Goal: Information Seeking & Learning: Learn about a topic

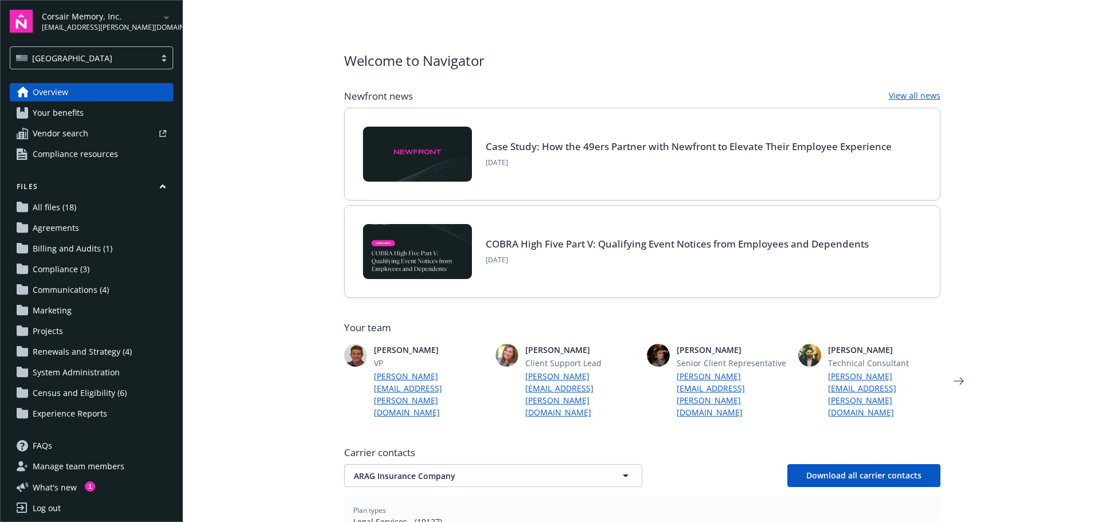
click at [622, 147] on link "Case Study: How the 49ers Partner with Newfront to Elevate Their Employee Exper…" at bounding box center [689, 146] width 406 height 13
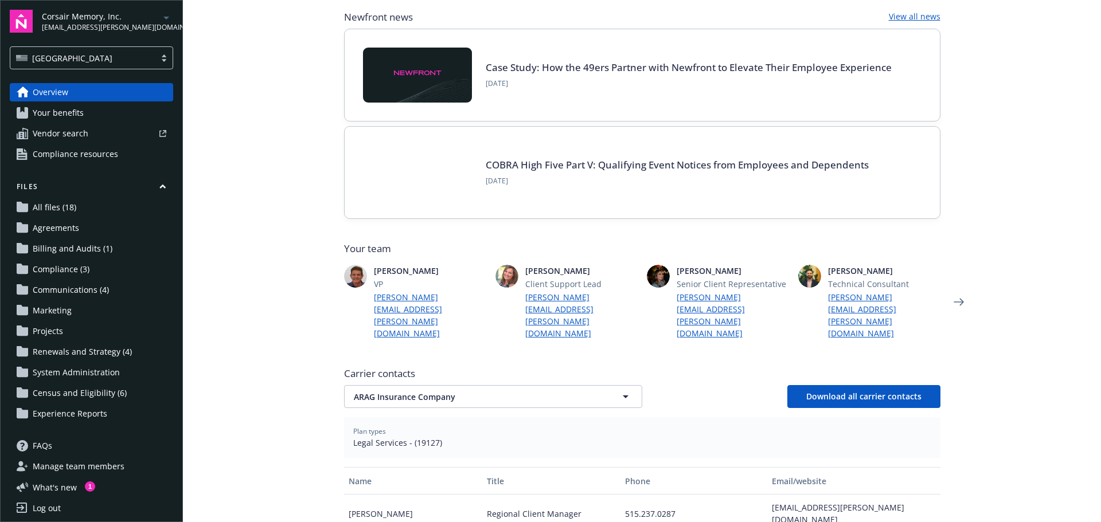
scroll to position [172, 0]
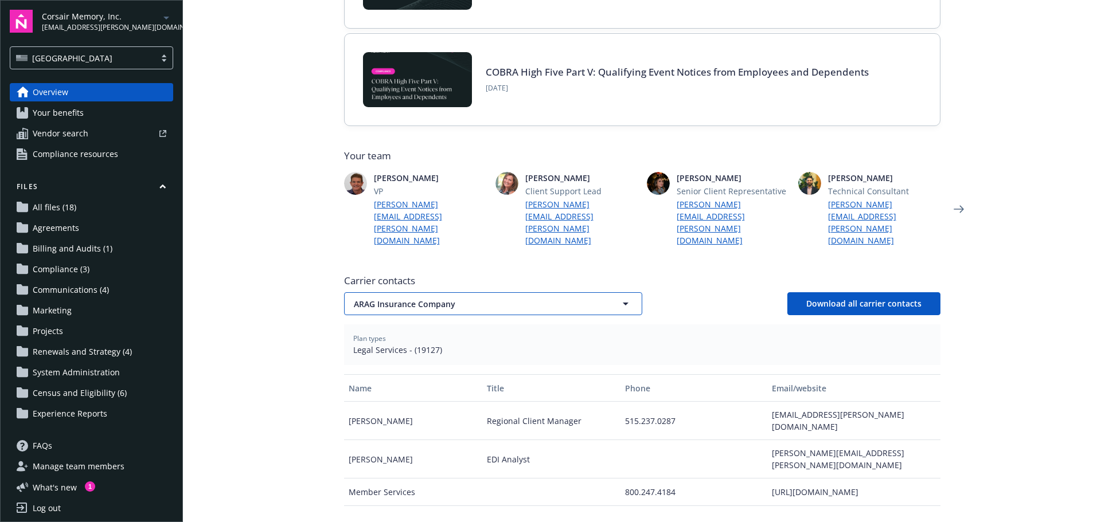
click at [514, 298] on span "ARAG Insurance Company" at bounding box center [473, 304] width 239 height 12
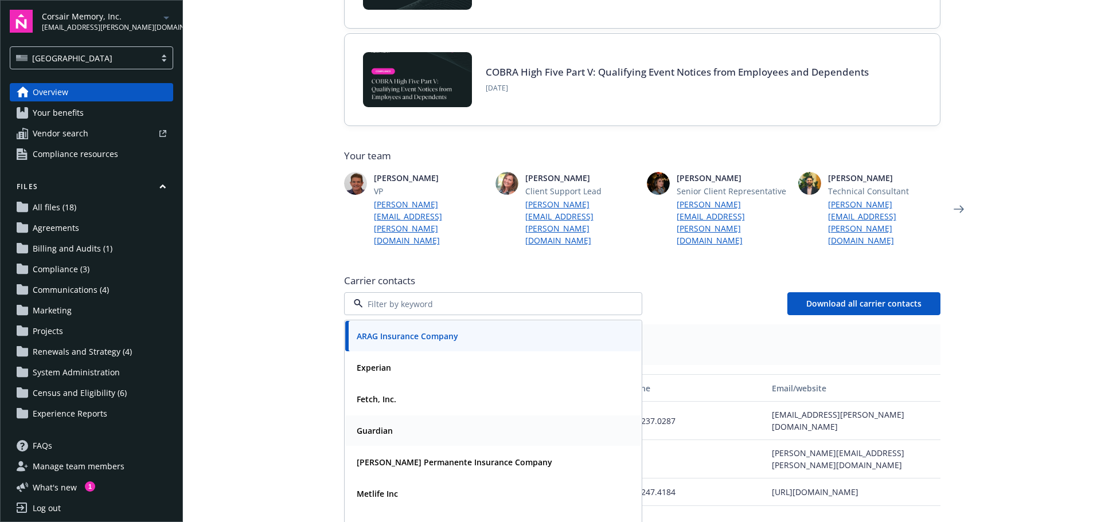
click at [395, 423] on div "Guardian" at bounding box center [493, 431] width 282 height 17
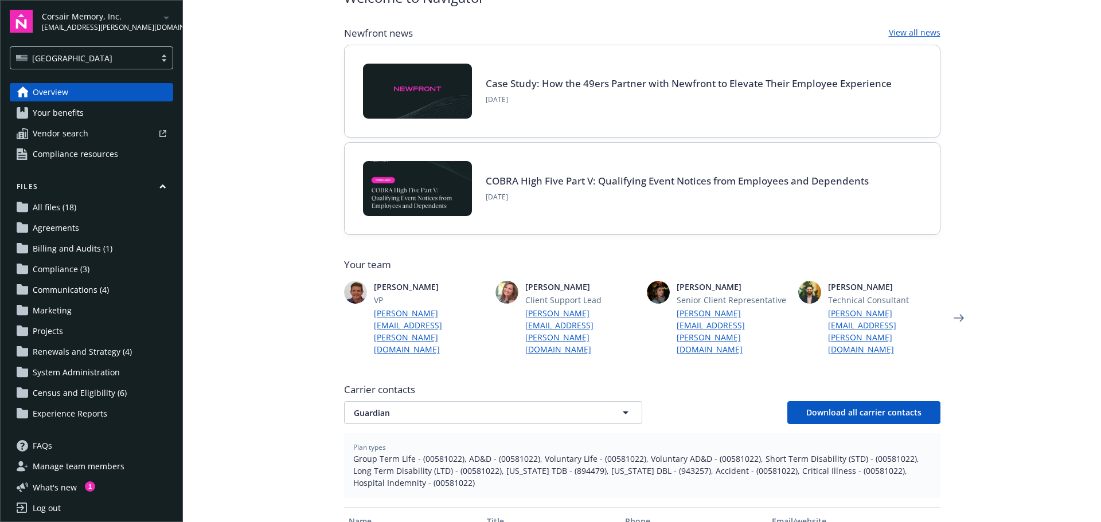
scroll to position [115, 0]
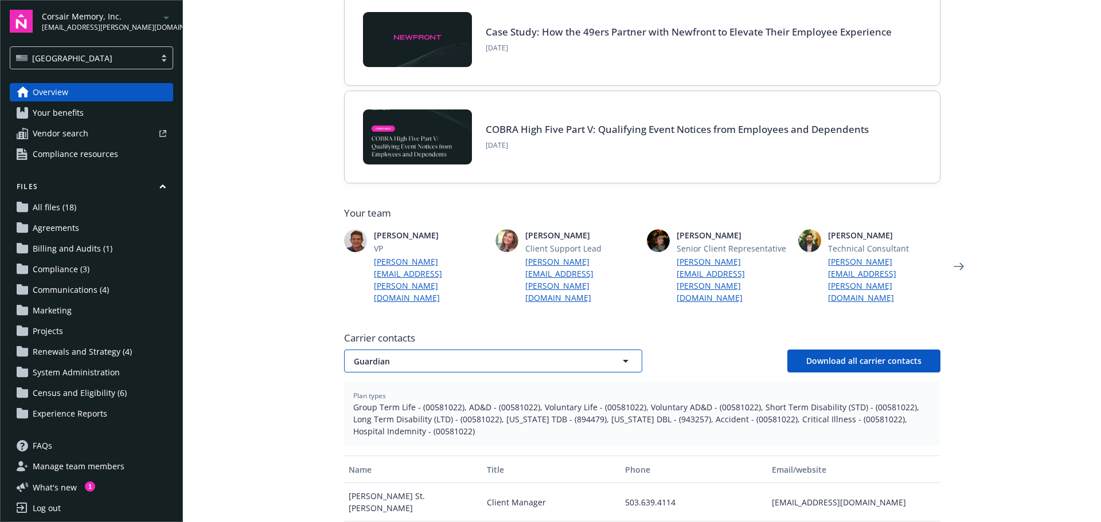
click at [487, 356] on span "Guardian" at bounding box center [473, 362] width 239 height 12
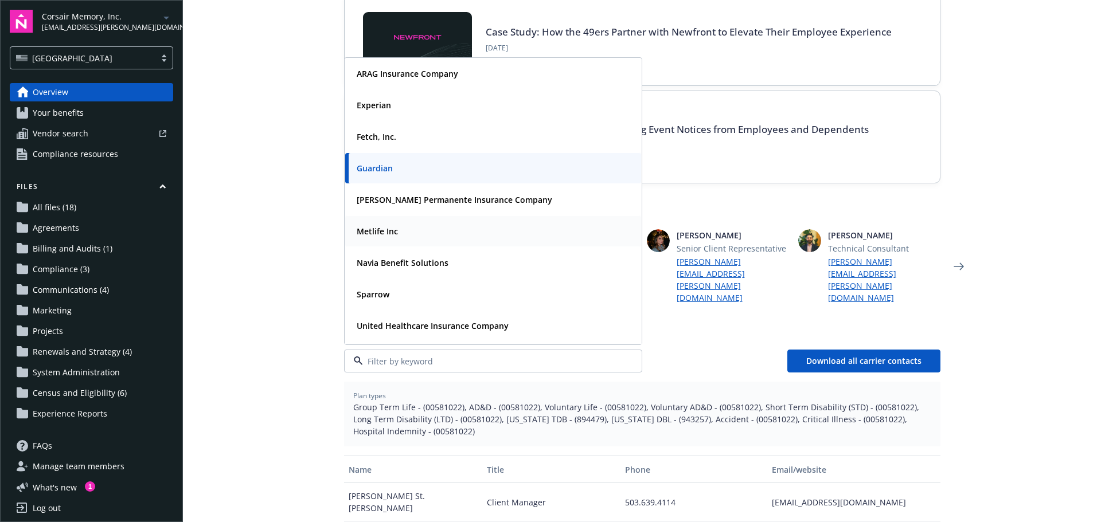
click at [402, 223] on div "Metlife Inc" at bounding box center [493, 231] width 282 height 17
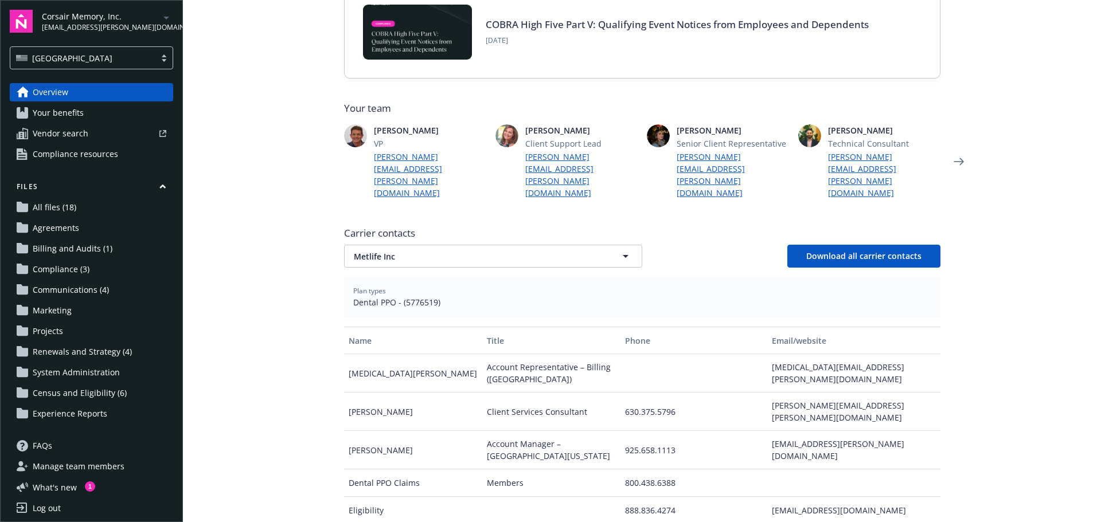
scroll to position [229, 0]
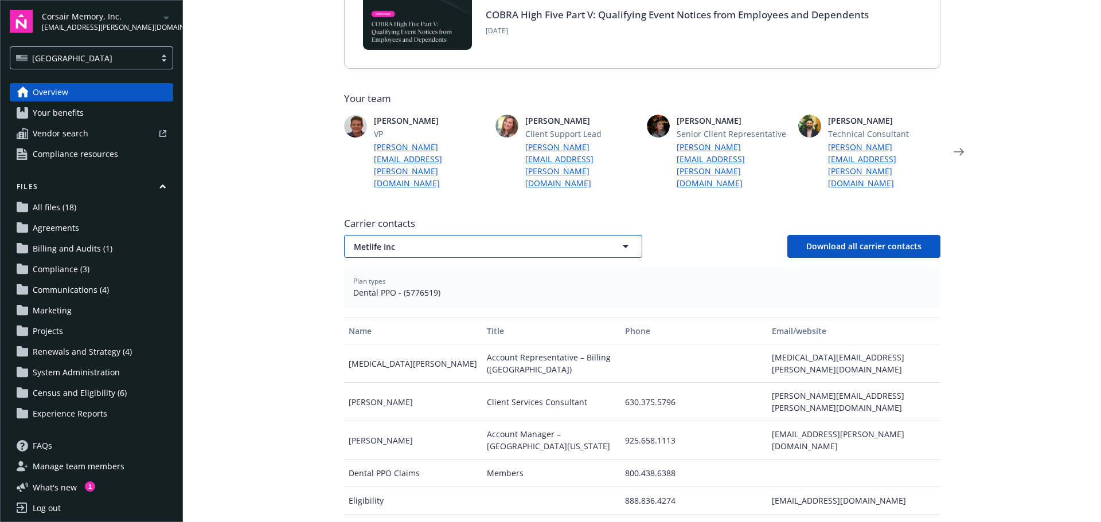
click at [477, 241] on span "Metlife Inc" at bounding box center [473, 247] width 239 height 12
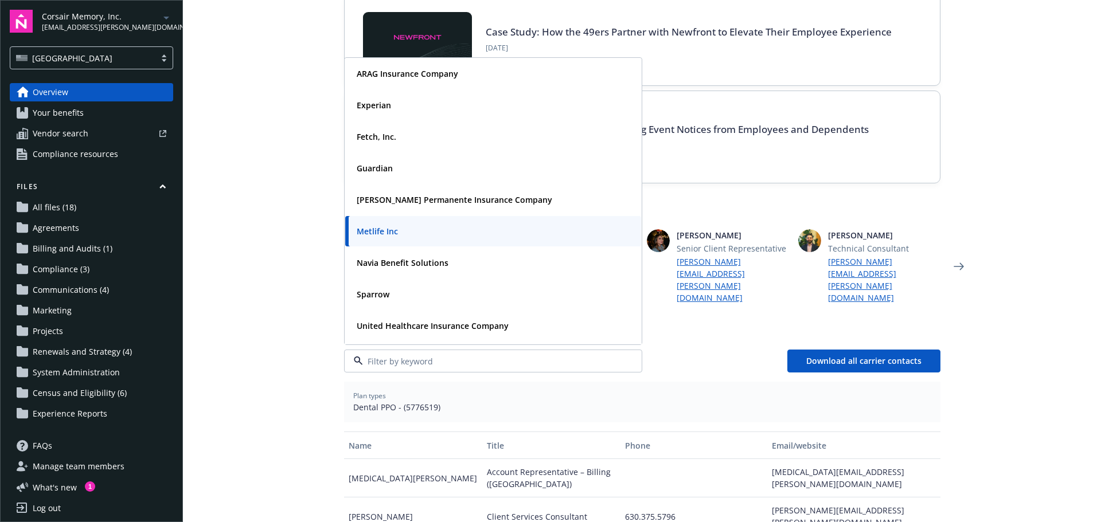
scroll to position [0, 0]
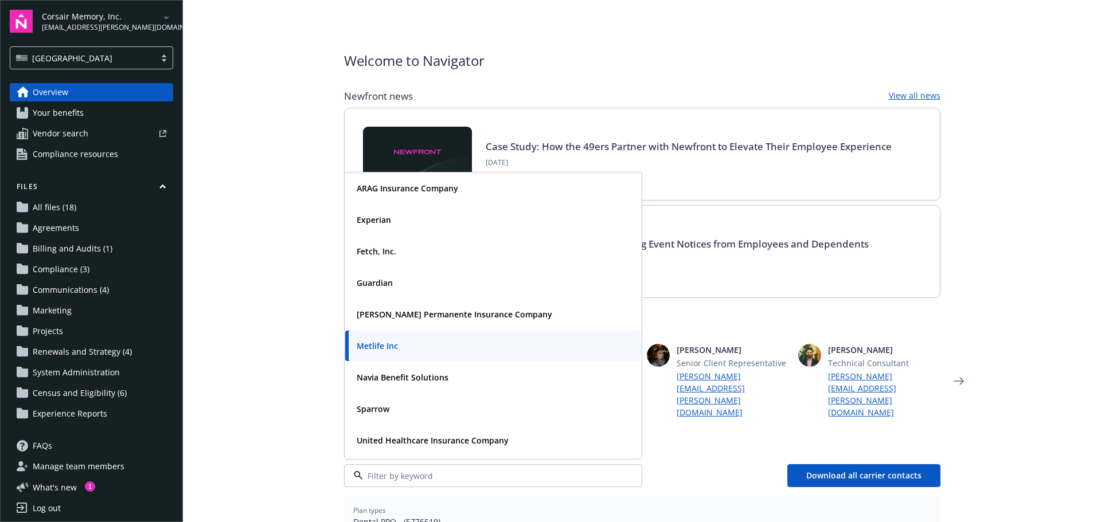
click at [265, 122] on main "Welcome to Navigator Newfront news View all news Case Study: How the 49ers Part…" at bounding box center [642, 261] width 918 height 522
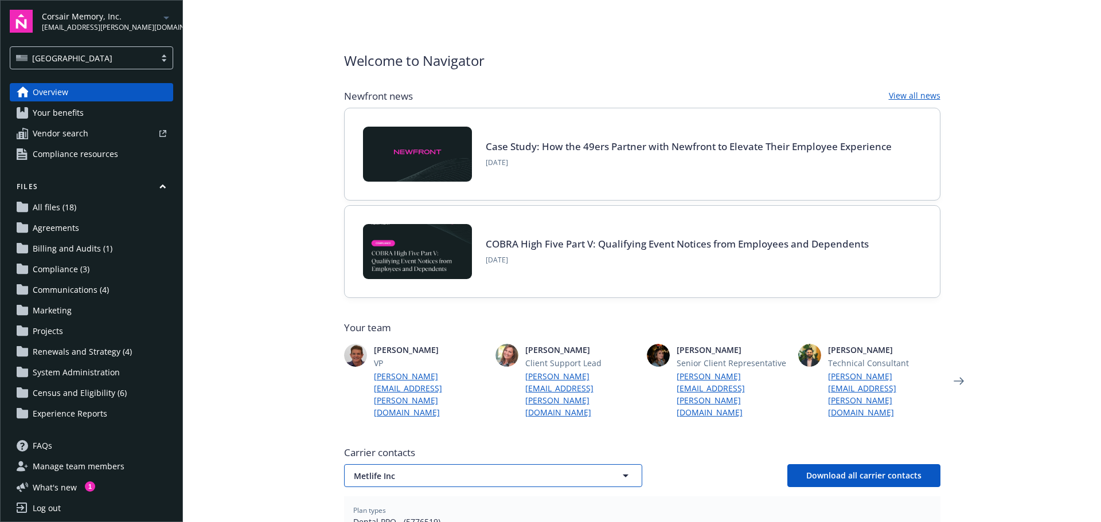
click at [424, 470] on span "Metlife Inc" at bounding box center [473, 476] width 239 height 12
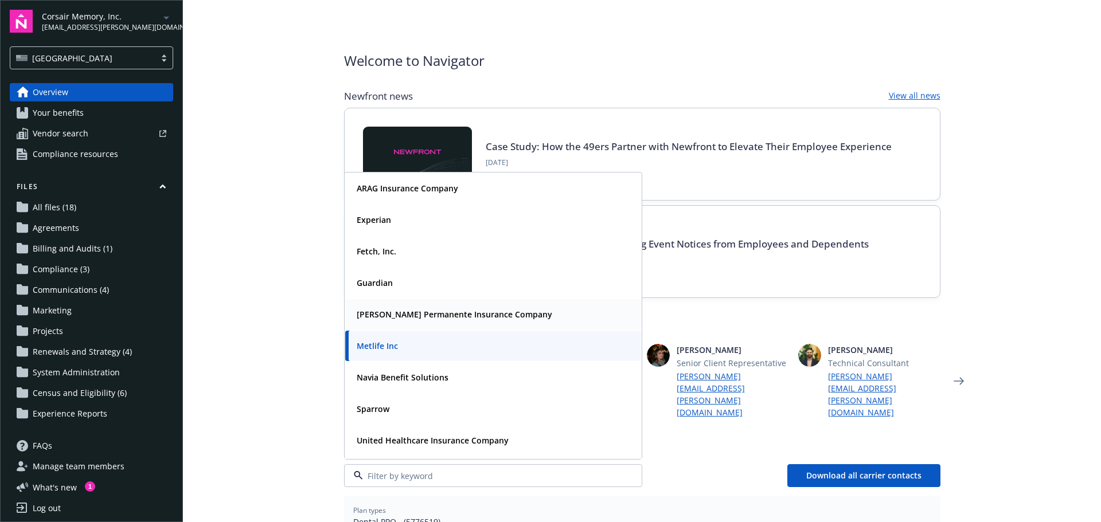
click at [416, 309] on strong "Kaiser Permanente Insurance Company" at bounding box center [455, 314] width 196 height 11
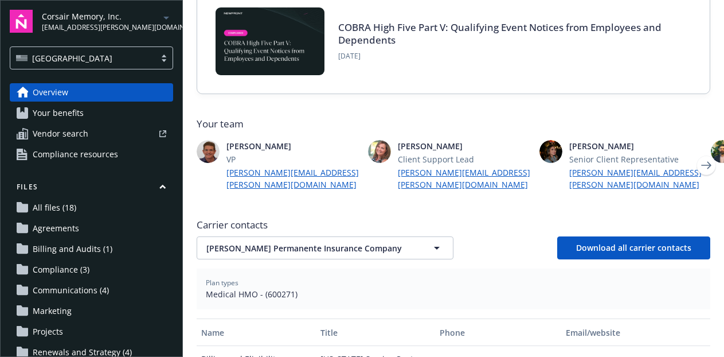
scroll to position [242, 0]
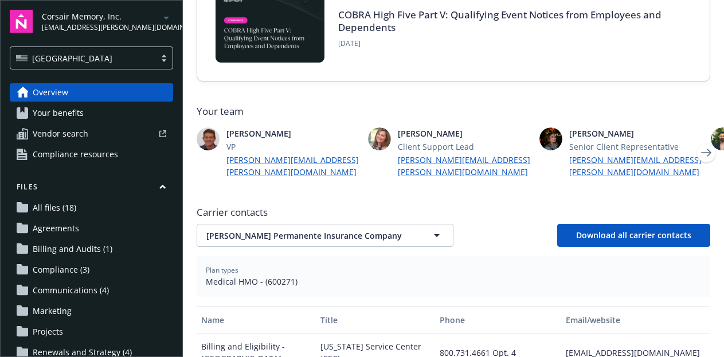
click at [67, 109] on span "Your benefits" at bounding box center [58, 113] width 51 height 18
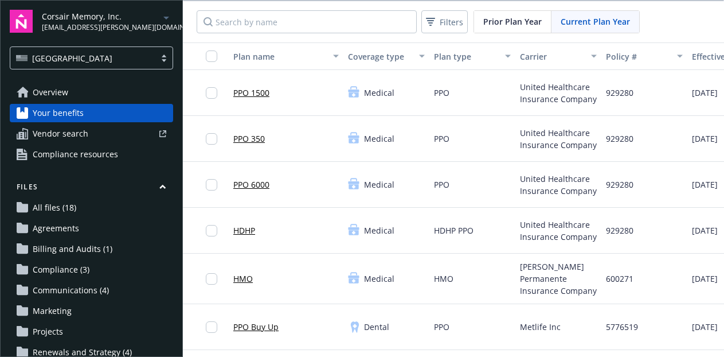
scroll to position [57, 0]
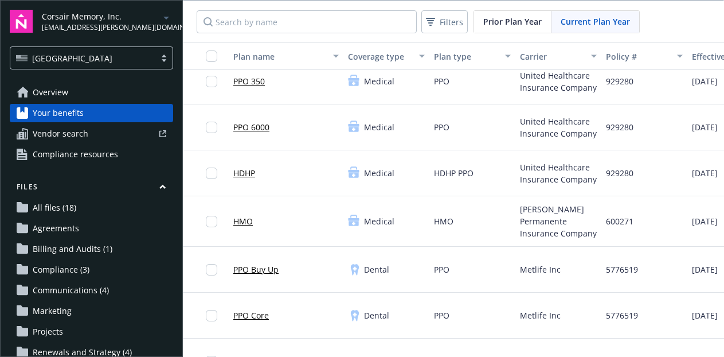
click at [245, 217] on link "HMO" at bounding box center [242, 221] width 19 height 12
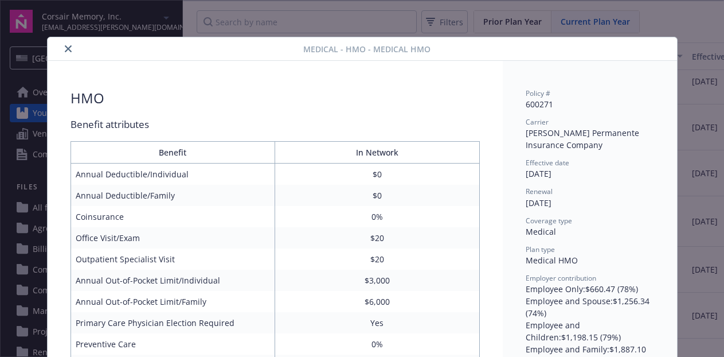
click at [65, 51] on icon "close" at bounding box center [68, 48] width 7 height 7
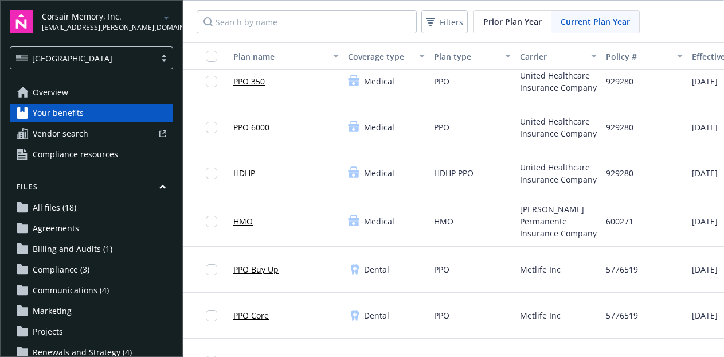
click at [57, 89] on span "Overview" at bounding box center [51, 92] width 36 height 18
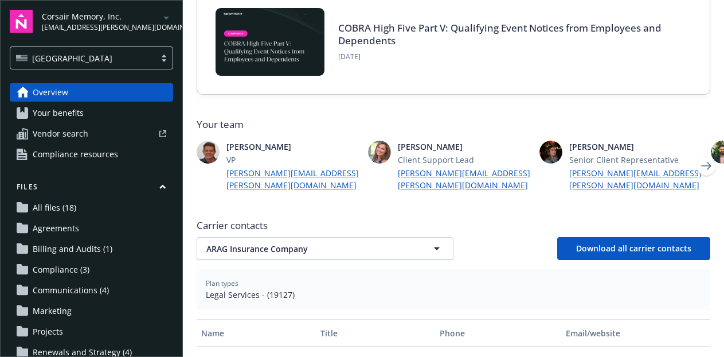
scroll to position [229, 0]
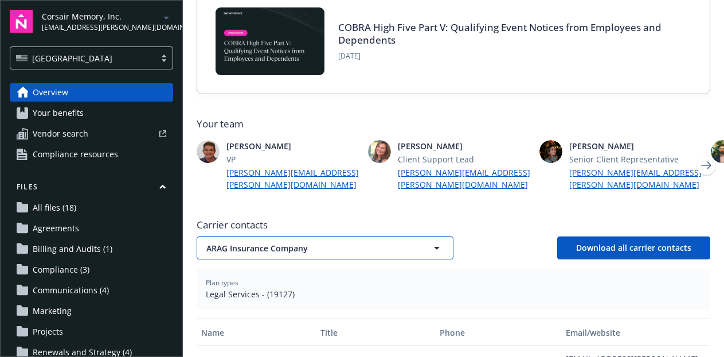
click at [319, 236] on button "ARAG Insurance Company" at bounding box center [325, 247] width 257 height 23
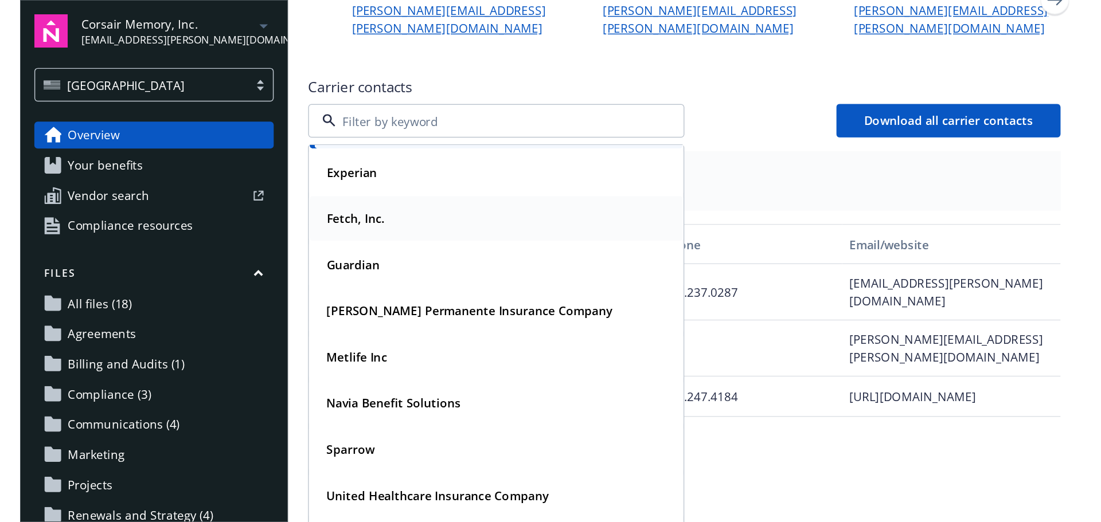
scroll to position [401, 0]
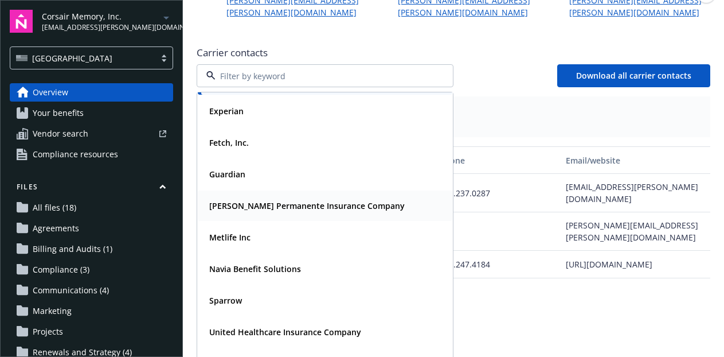
click at [249, 200] on strong "Kaiser Permanente Insurance Company" at bounding box center [307, 205] width 196 height 11
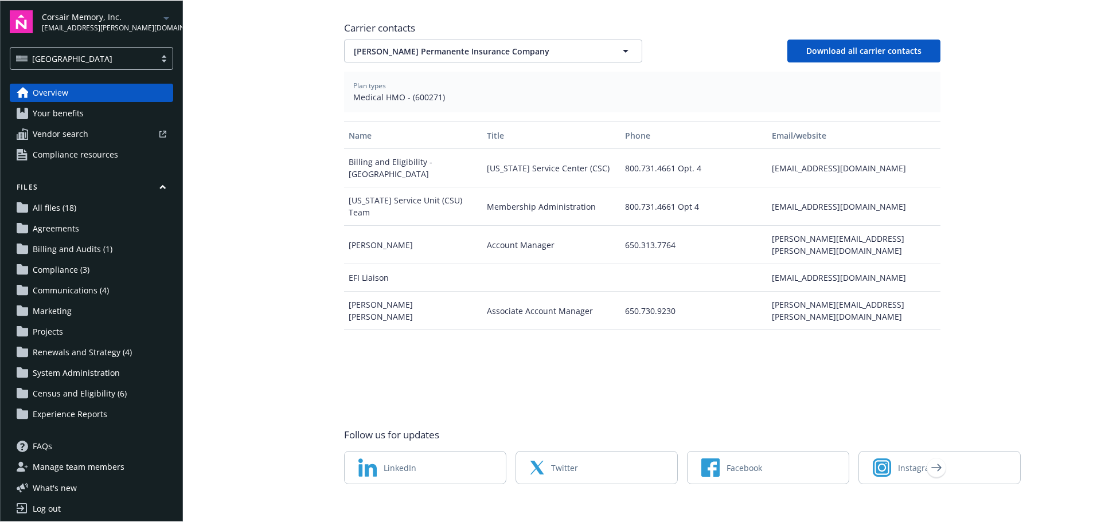
scroll to position [376, 0]
